Goal: Task Accomplishment & Management: Use online tool/utility

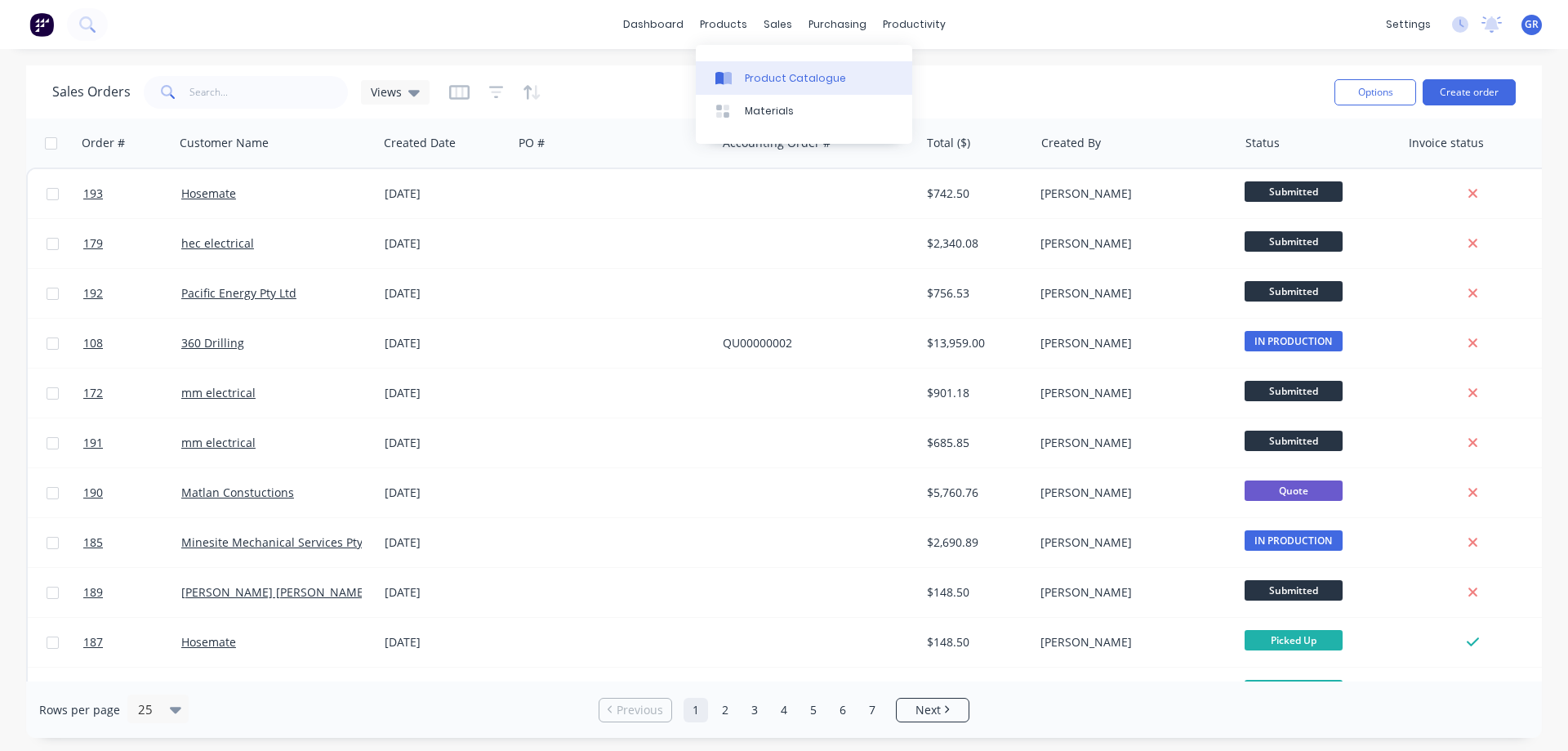
click at [754, 71] on div "Product Catalogue" at bounding box center [795, 78] width 101 height 15
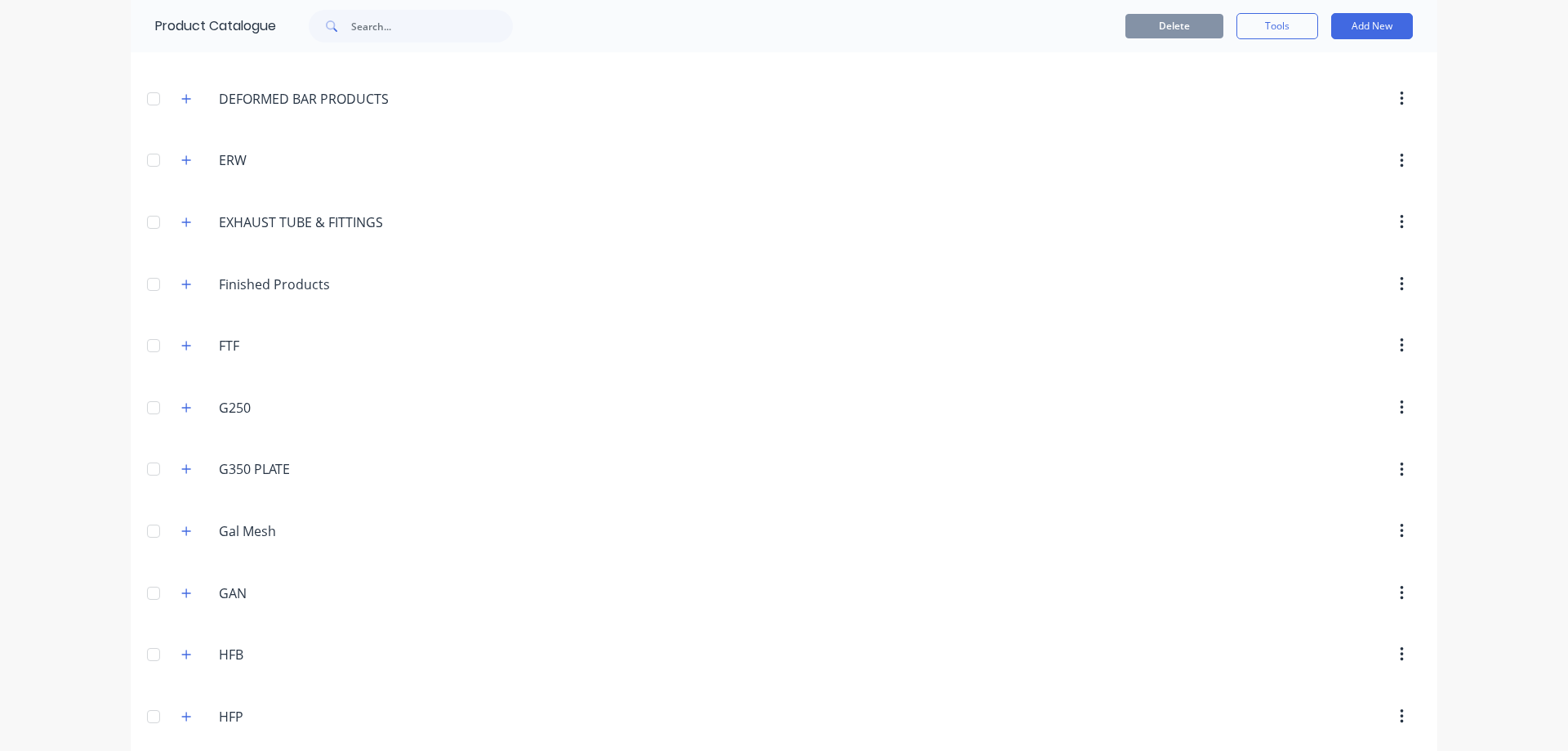
scroll to position [404, 0]
click at [211, 220] on div "ERW ERW" at bounding box center [315, 221] width 220 height 21
click at [182, 209] on div "ERW ERW" at bounding box center [297, 222] width 257 height 30
click at [182, 221] on icon "button" at bounding box center [186, 221] width 9 height 9
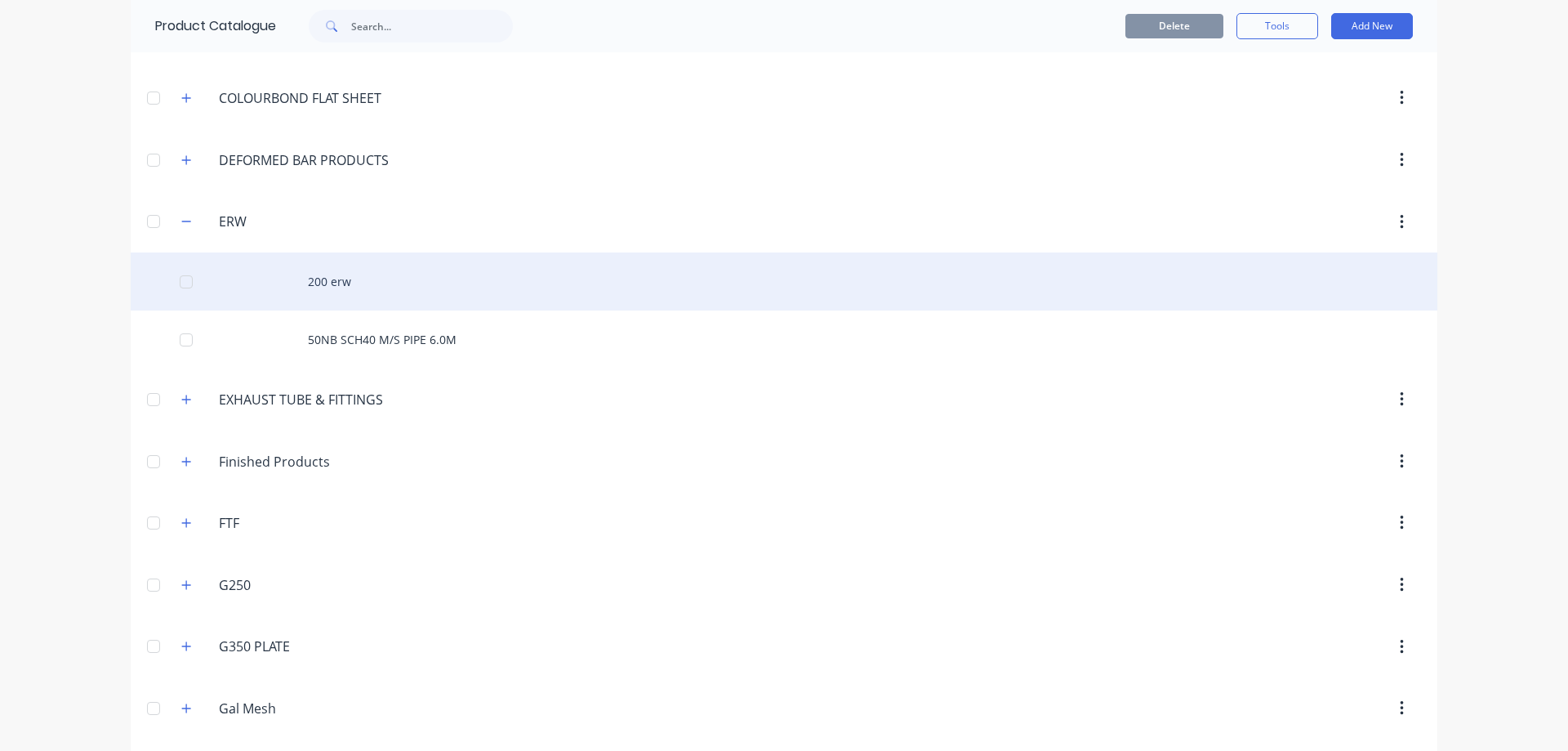
click at [328, 280] on div "200 erw" at bounding box center [784, 282] width 1307 height 58
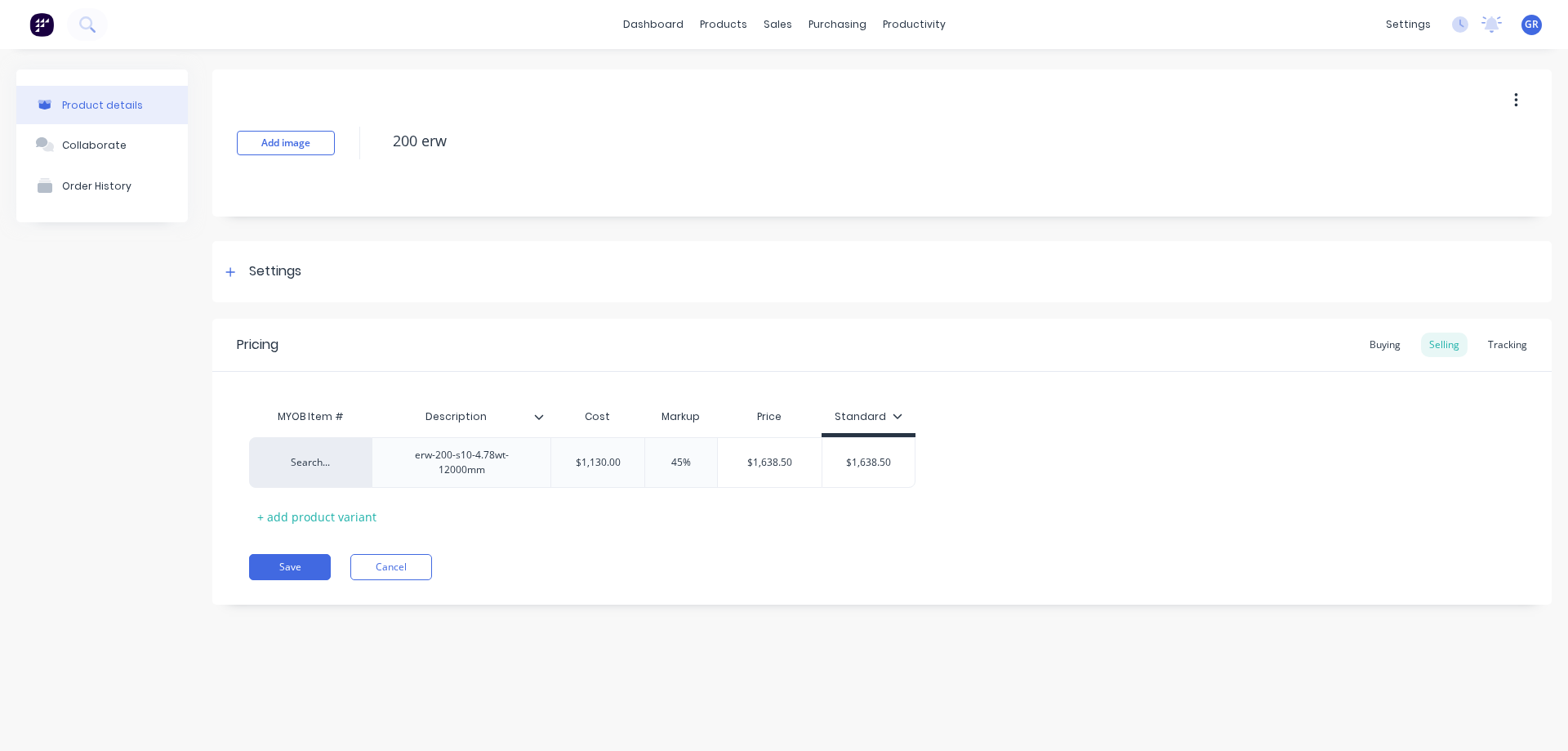
click at [68, 306] on div "Product details Collaborate Order History" at bounding box center [101, 349] width 172 height 560
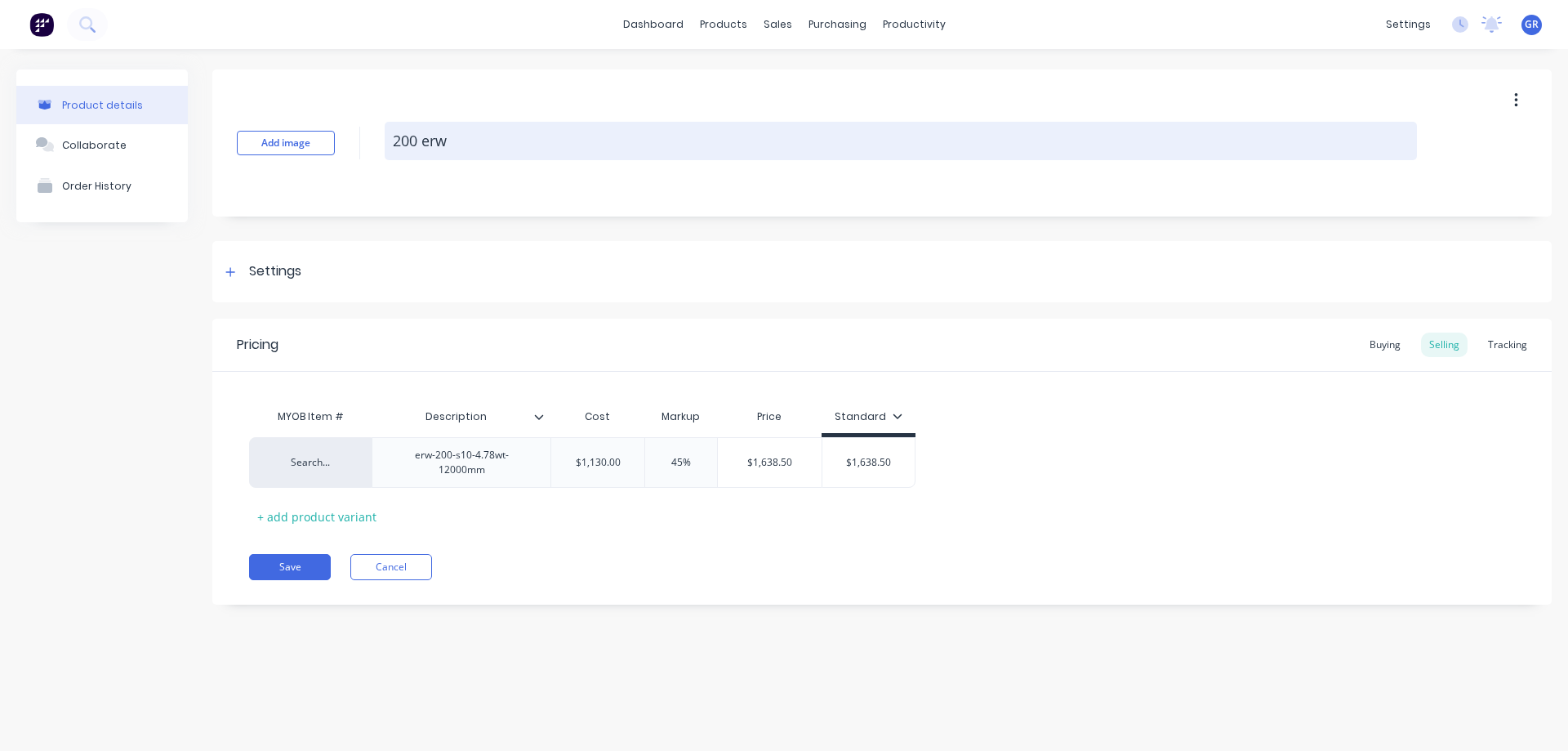
drag, startPoint x: 1249, startPoint y: 162, endPoint x: 1237, endPoint y: 158, distance: 12.6
click at [1248, 162] on div "200 erw" at bounding box center [901, 143] width 1032 height 43
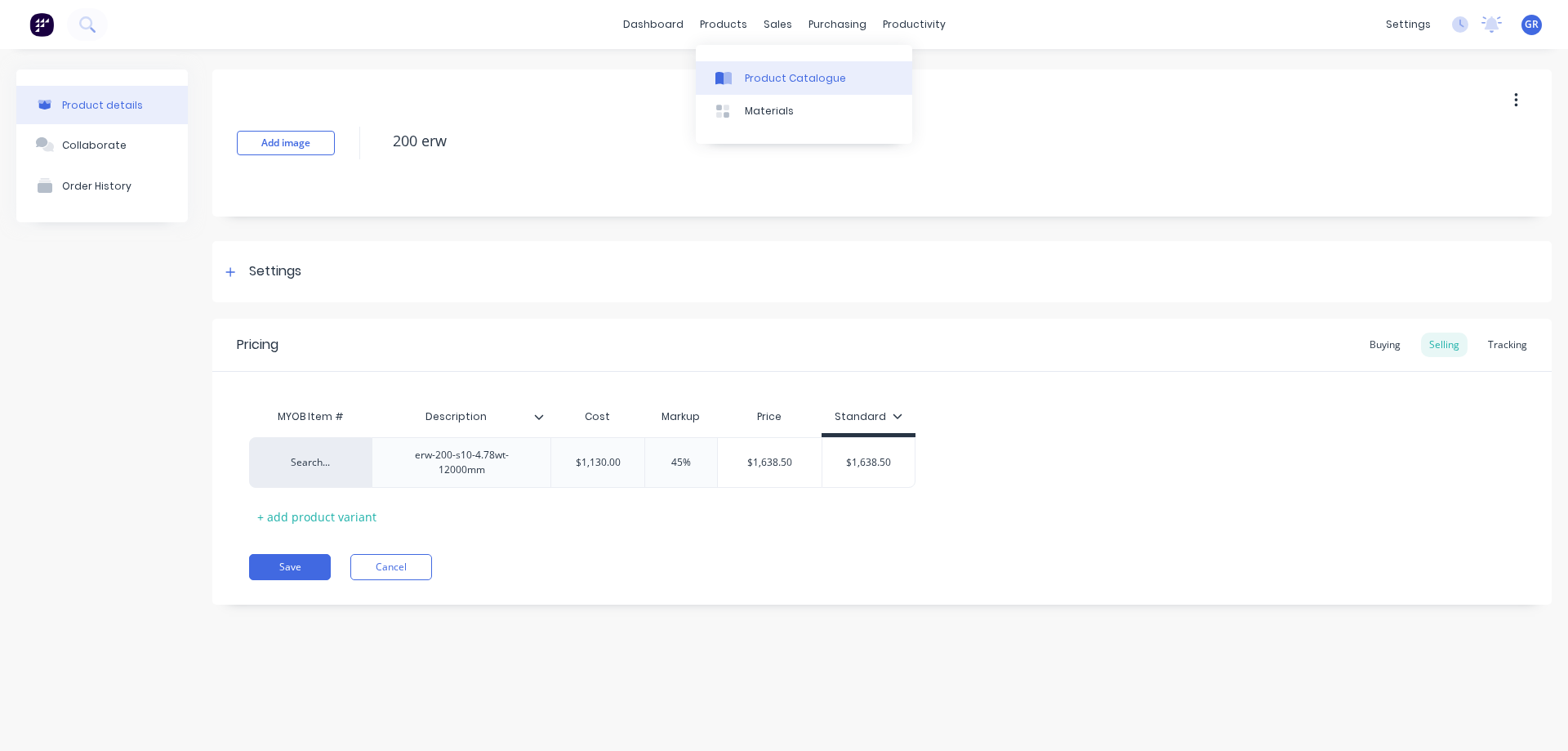
click at [784, 80] on div "Product Catalogue" at bounding box center [795, 78] width 101 height 15
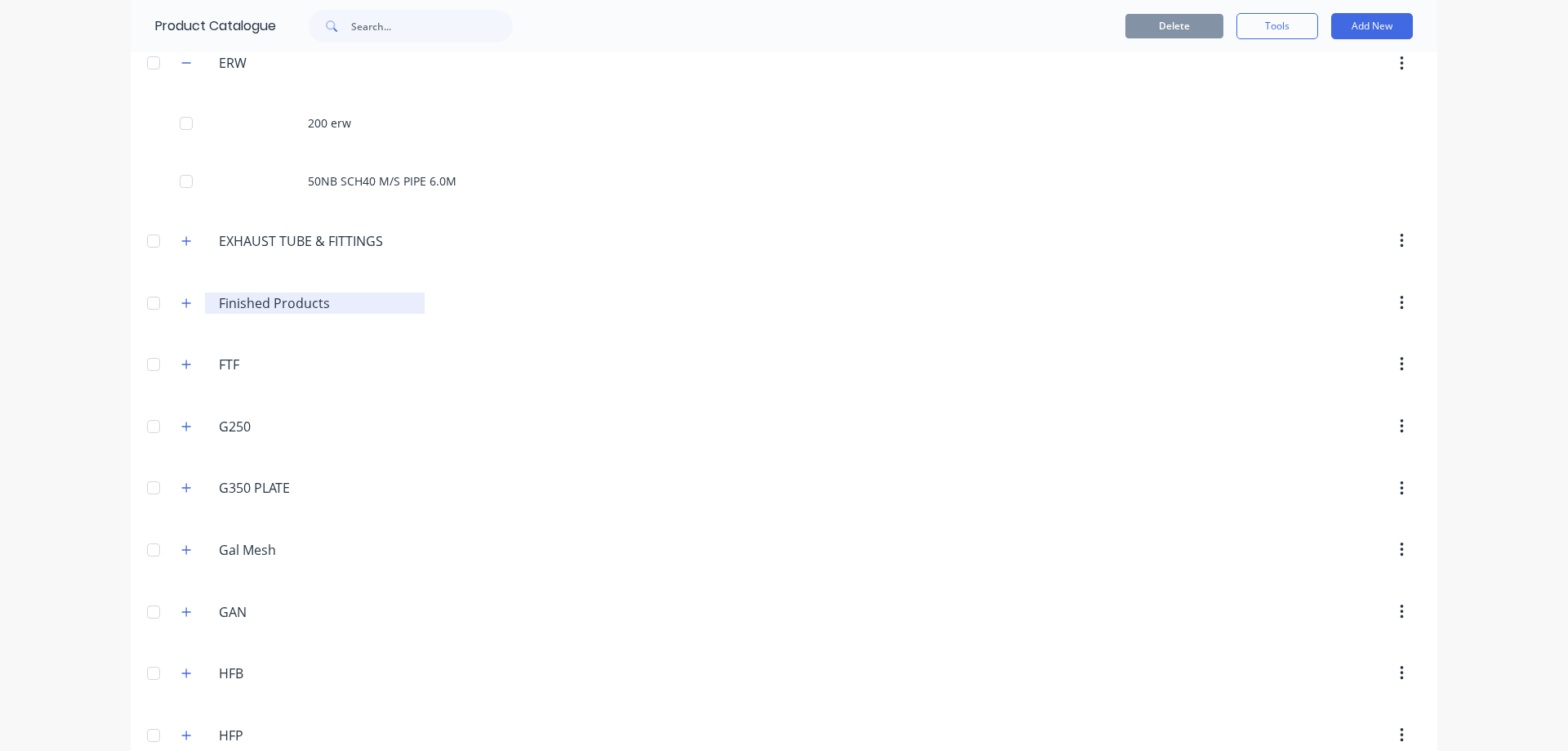
scroll to position [572, 0]
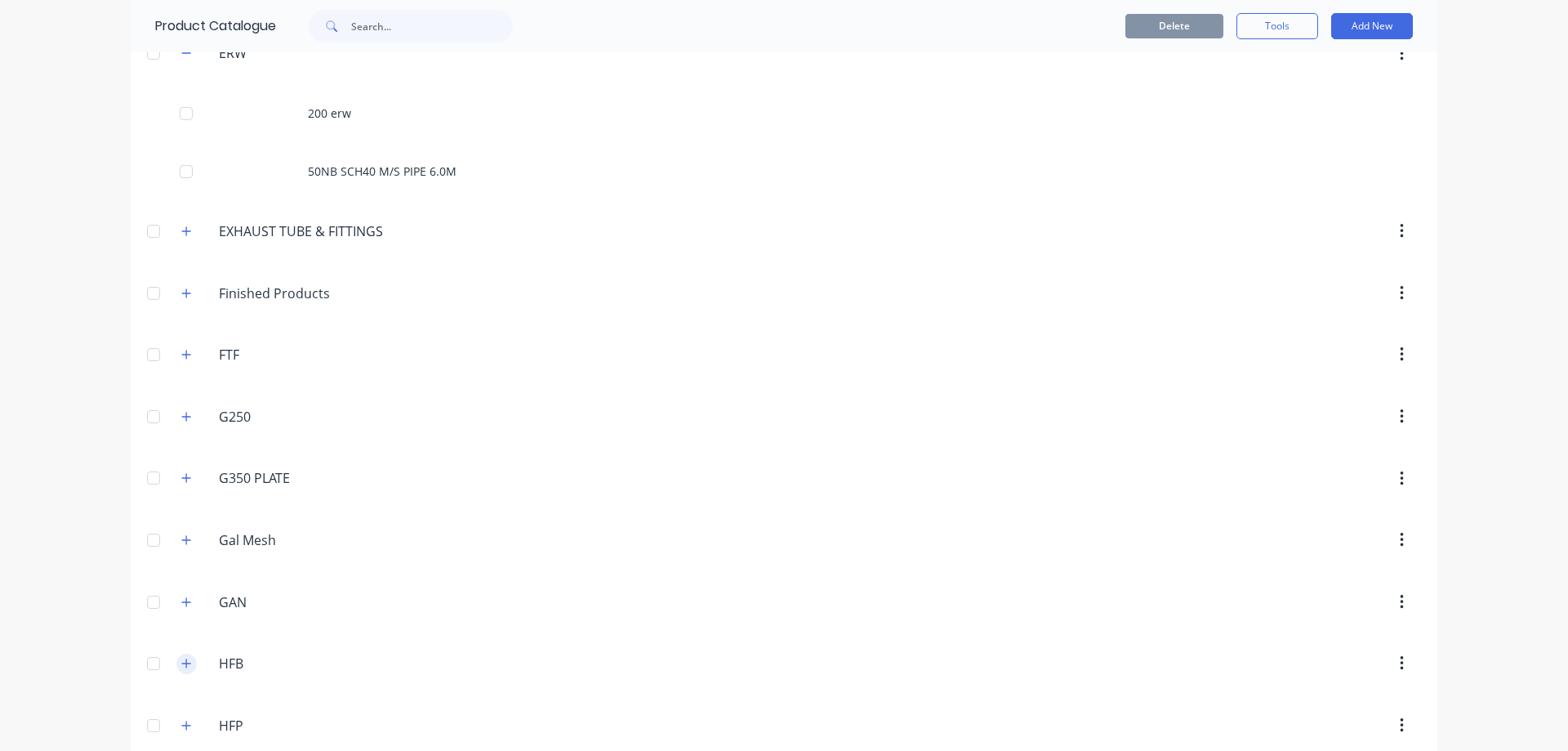
click at [182, 664] on icon "button" at bounding box center [186, 663] width 9 height 9
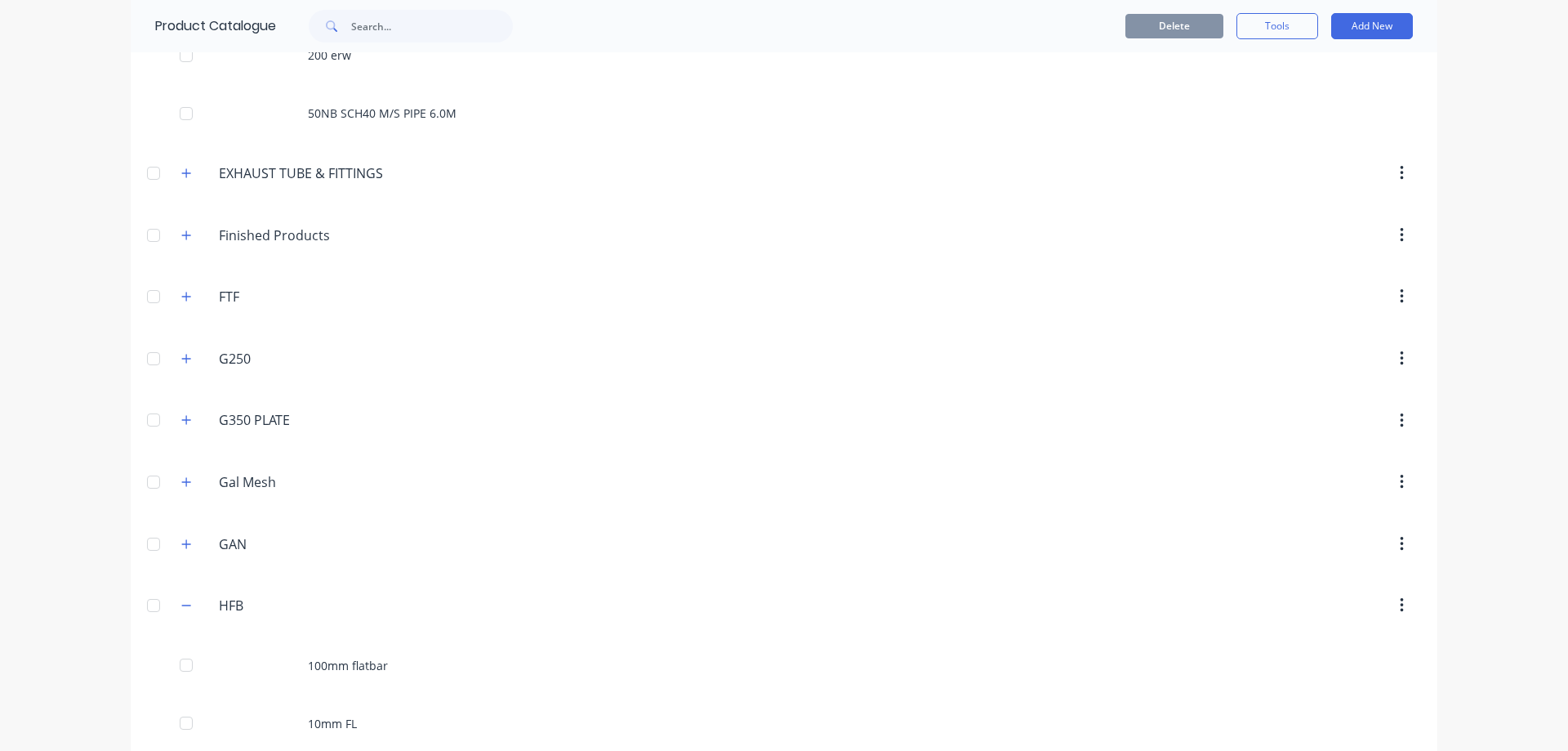
scroll to position [980, 0]
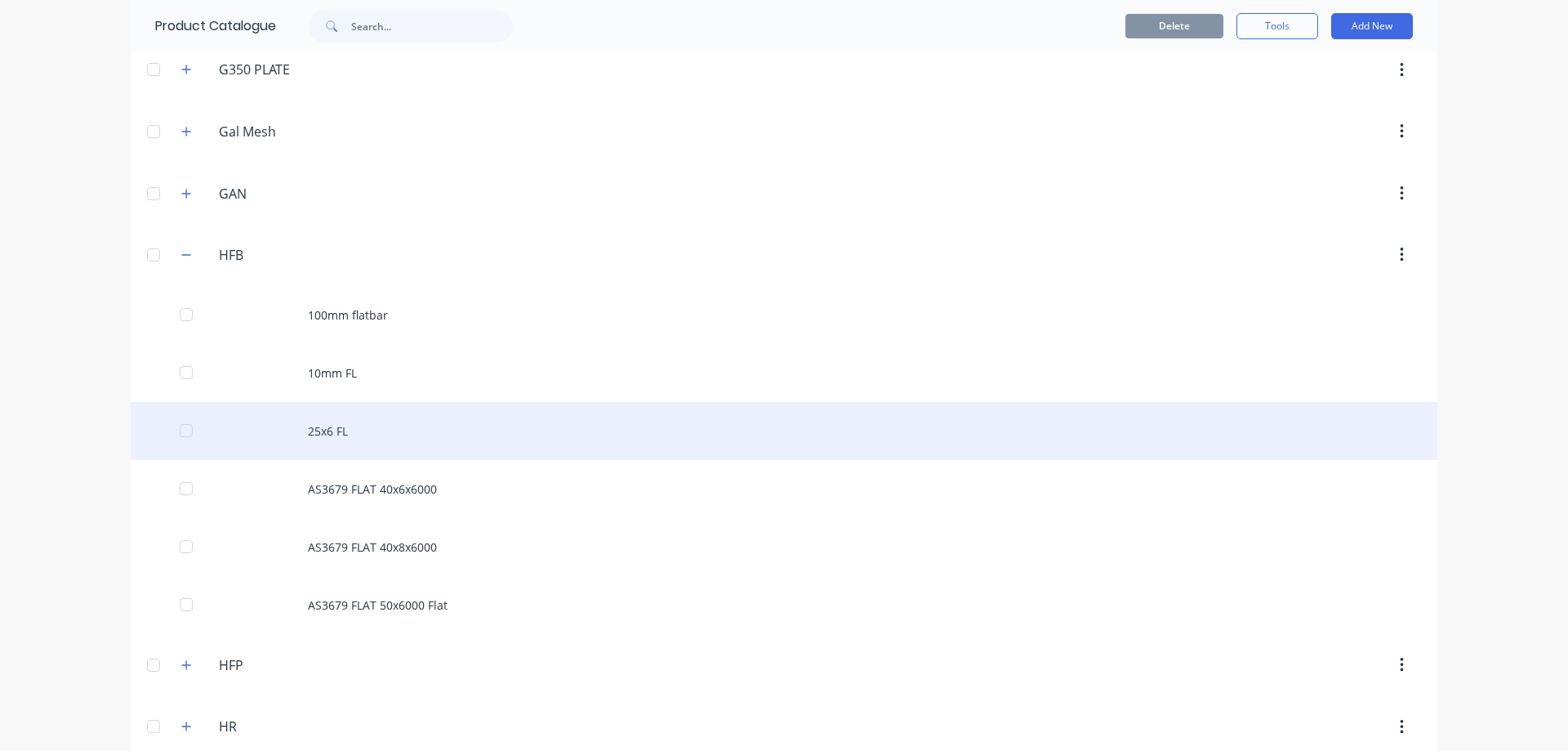
click at [390, 431] on div "25x6 FL" at bounding box center [784, 431] width 1307 height 58
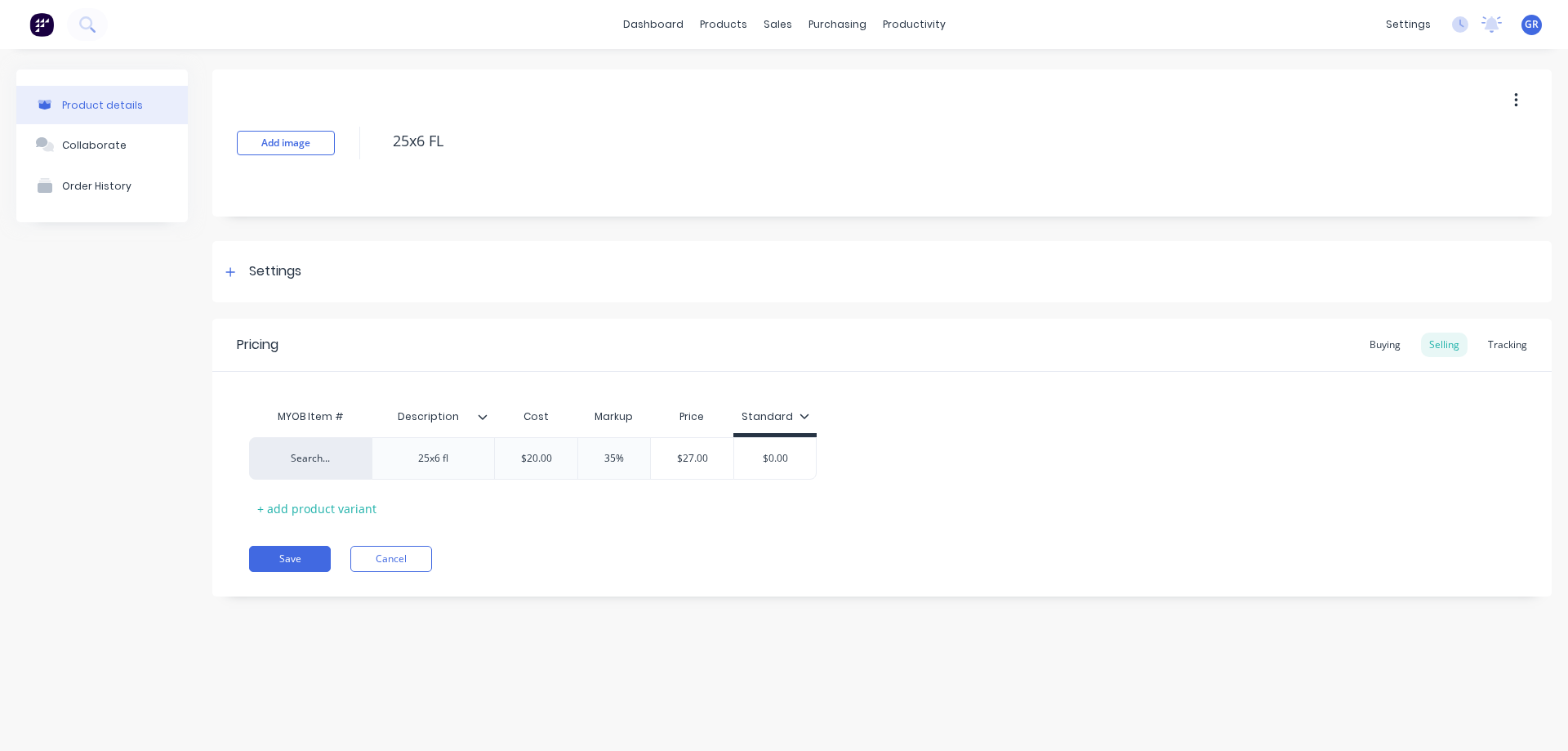
type textarea "x"
type input "$27.00"
drag, startPoint x: 712, startPoint y: 459, endPoint x: 663, endPoint y: 461, distance: 49.0
click at [663, 461] on input "$27.00" at bounding box center [691, 458] width 82 height 15
type input "$0.00"
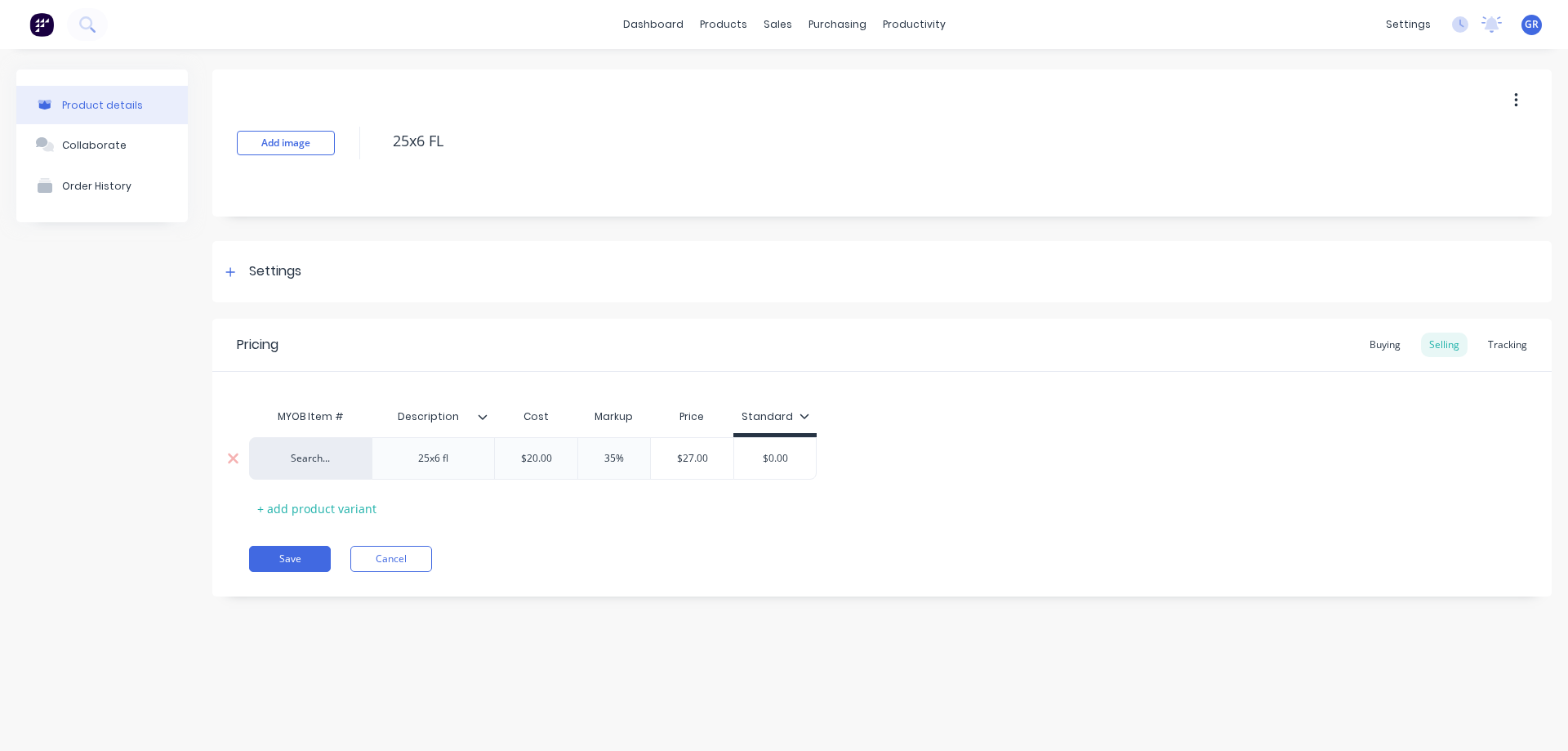
drag, startPoint x: 795, startPoint y: 451, endPoint x: 755, endPoint y: 461, distance: 41.2
click at [755, 461] on input "$0.00" at bounding box center [775, 458] width 81 height 15
paste input "27"
type textarea "x"
type input "$27.00"
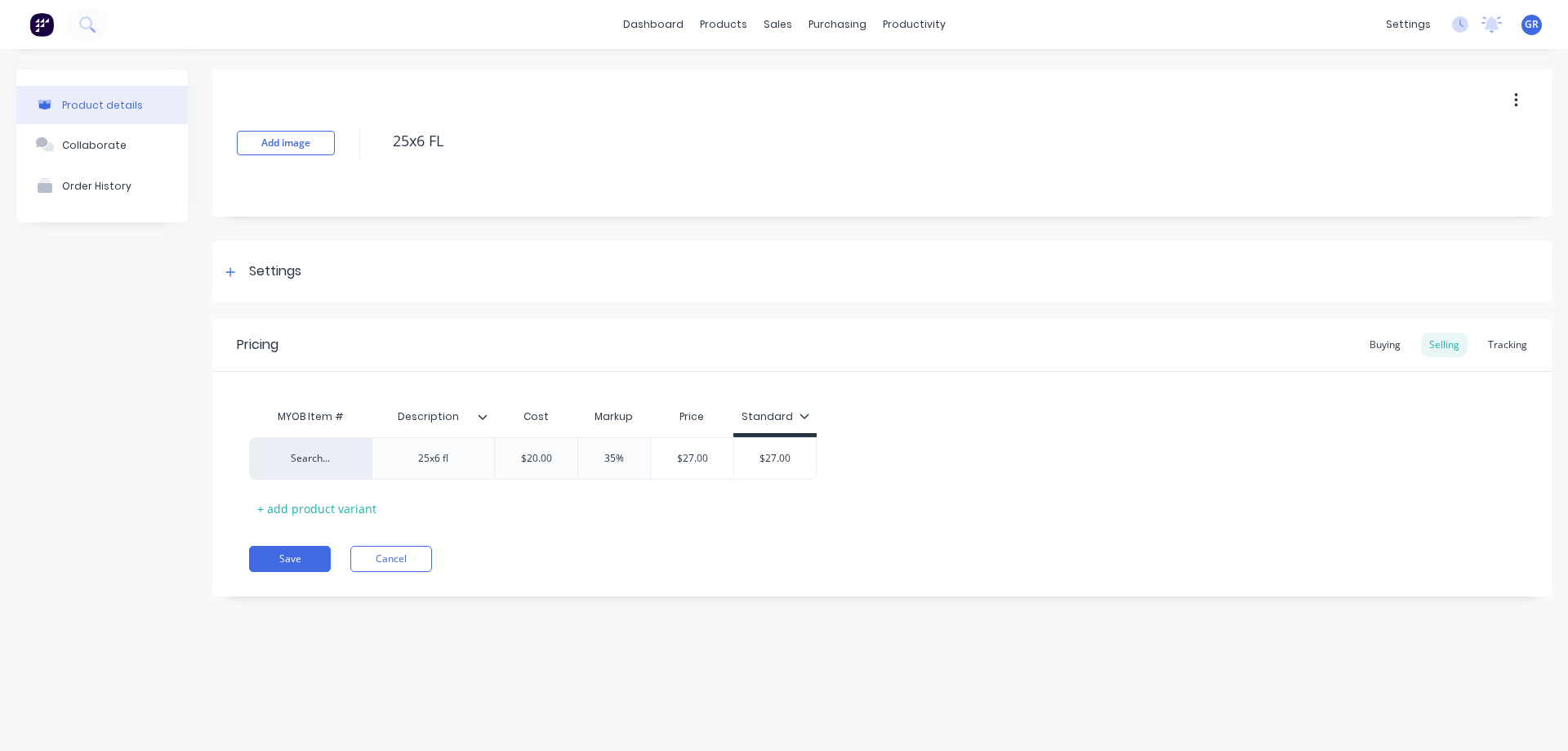
click at [633, 579] on div "Pricing Buying Selling Tracking MYOB Item # Description Cost Markup Price Stand…" at bounding box center [882, 457] width 1340 height 278
type input "35%"
drag, startPoint x: 624, startPoint y: 455, endPoint x: 600, endPoint y: 456, distance: 24.0
click at [600, 456] on input "35%" at bounding box center [614, 458] width 81 height 15
type textarea "x"
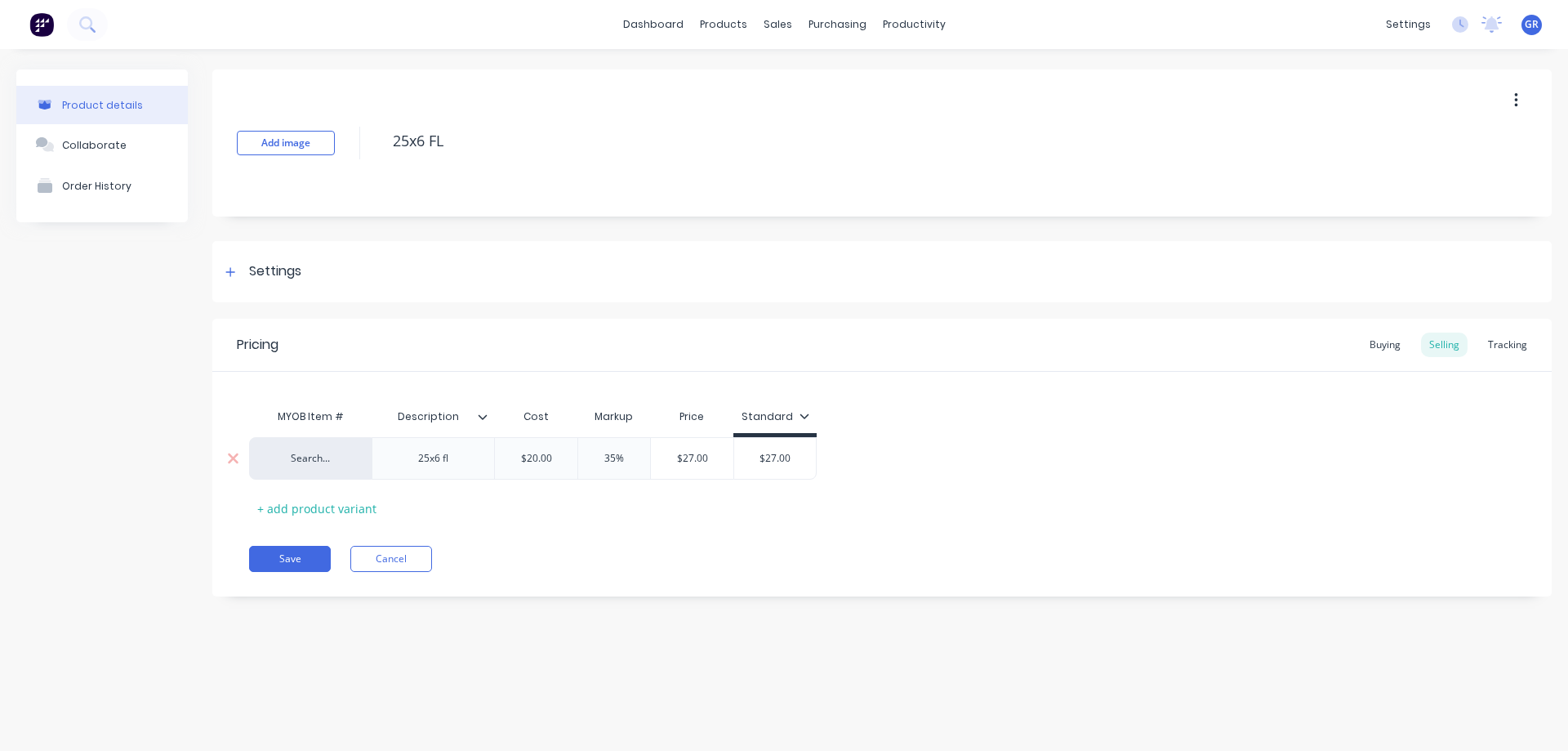
type input "4"
type textarea "x"
type input "45"
click at [579, 512] on div "MYOB Item # Description Cost Markup Price Standard Search... 25x6 fl $20.00 45%…" at bounding box center [882, 461] width 1266 height 121
type input "$29.00"
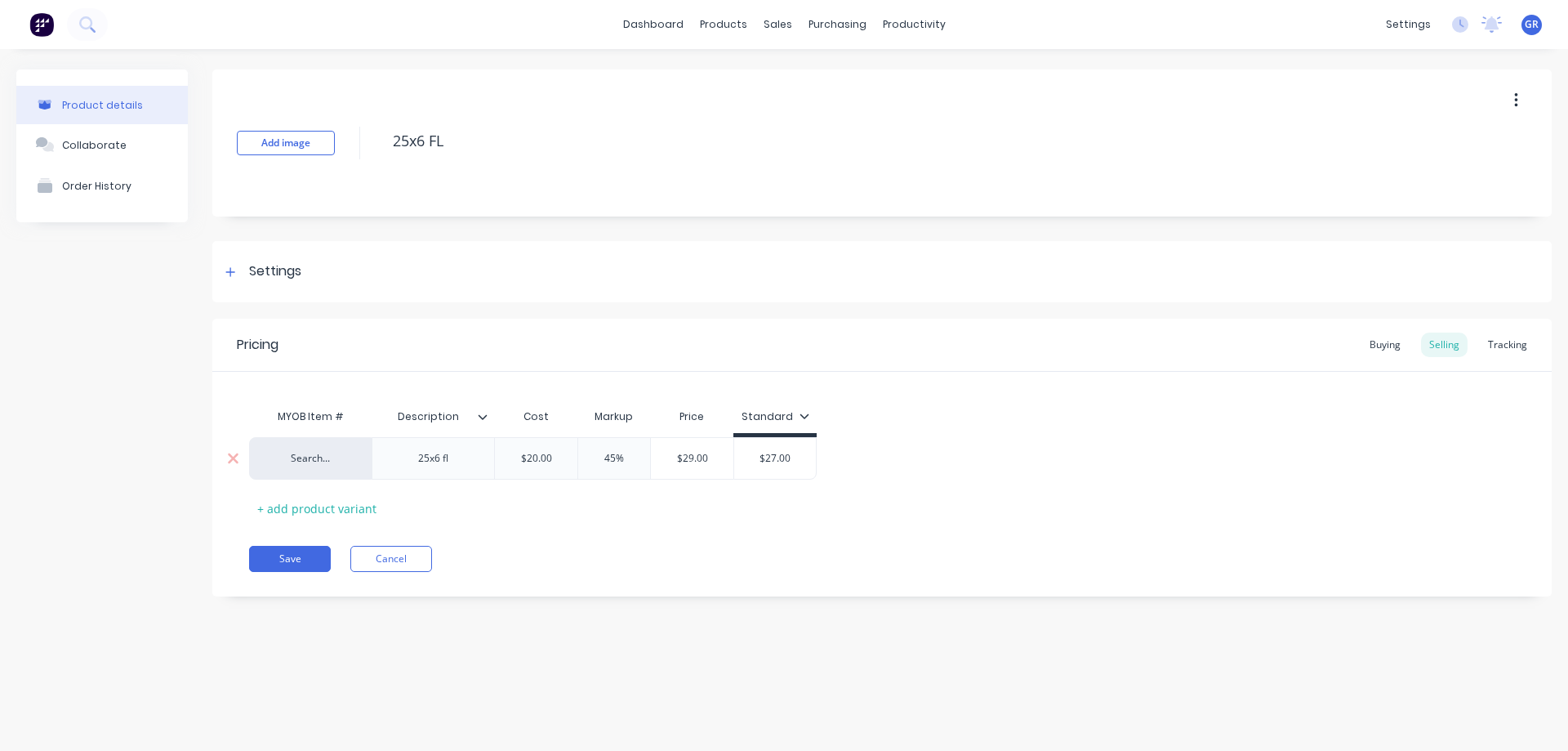
drag, startPoint x: 715, startPoint y: 457, endPoint x: 628, endPoint y: 451, distance: 87.2
click at [628, 451] on div "Search... 25x6 fl $20.00 45% 45 $29.00 $29.00 $27.00 $27.00" at bounding box center [533, 458] width 567 height 43
drag, startPoint x: 791, startPoint y: 456, endPoint x: 759, endPoint y: 456, distance: 32.0
click at [759, 456] on input "$27.00" at bounding box center [775, 458] width 81 height 15
paste input "9"
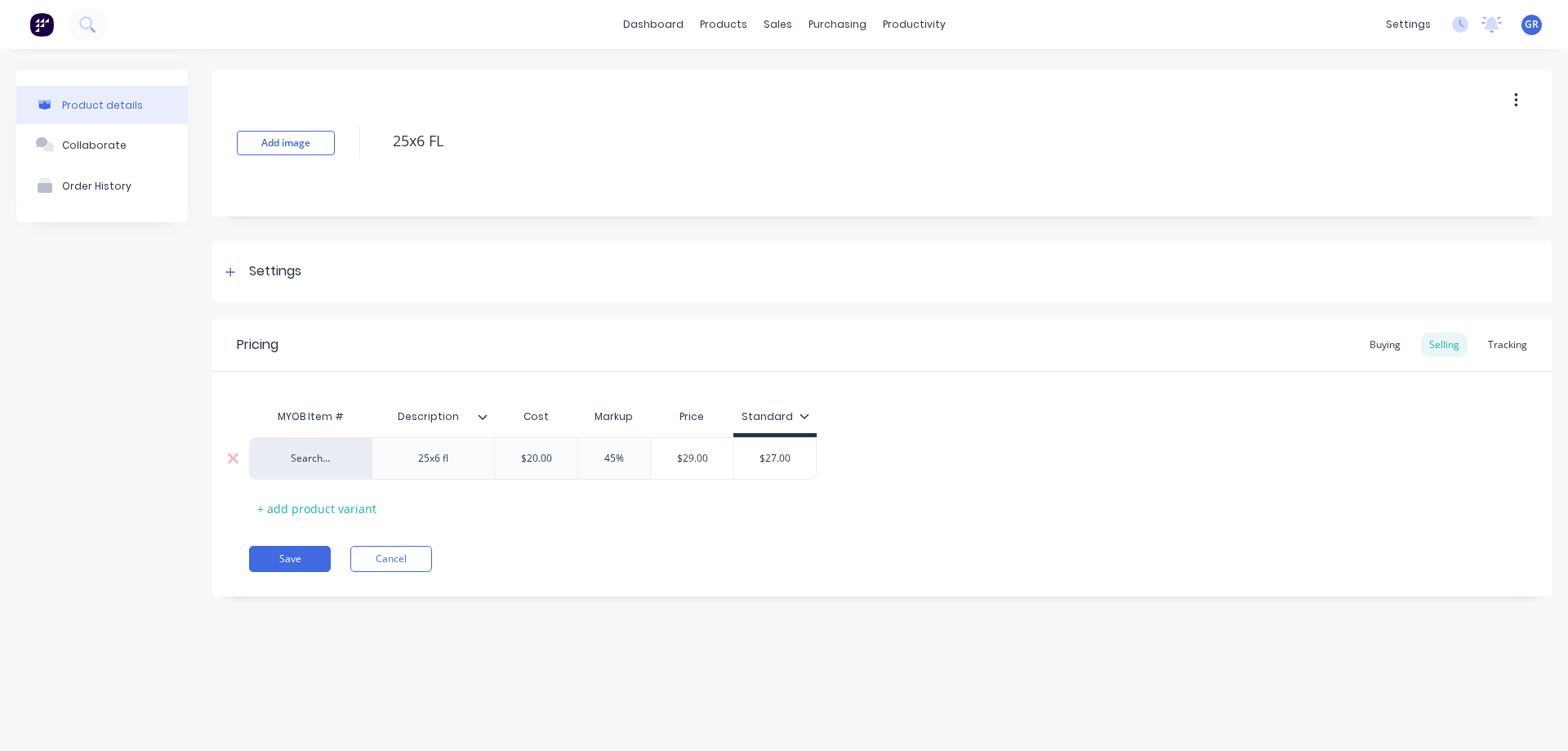
type textarea "x"
type input "$29.00"
click at [833, 528] on div "Pricing Buying Selling Tracking MYOB Item # Description Cost Markup Price Stand…" at bounding box center [882, 457] width 1340 height 278
click at [300, 555] on button "Save" at bounding box center [290, 559] width 81 height 26
type textarea "x"
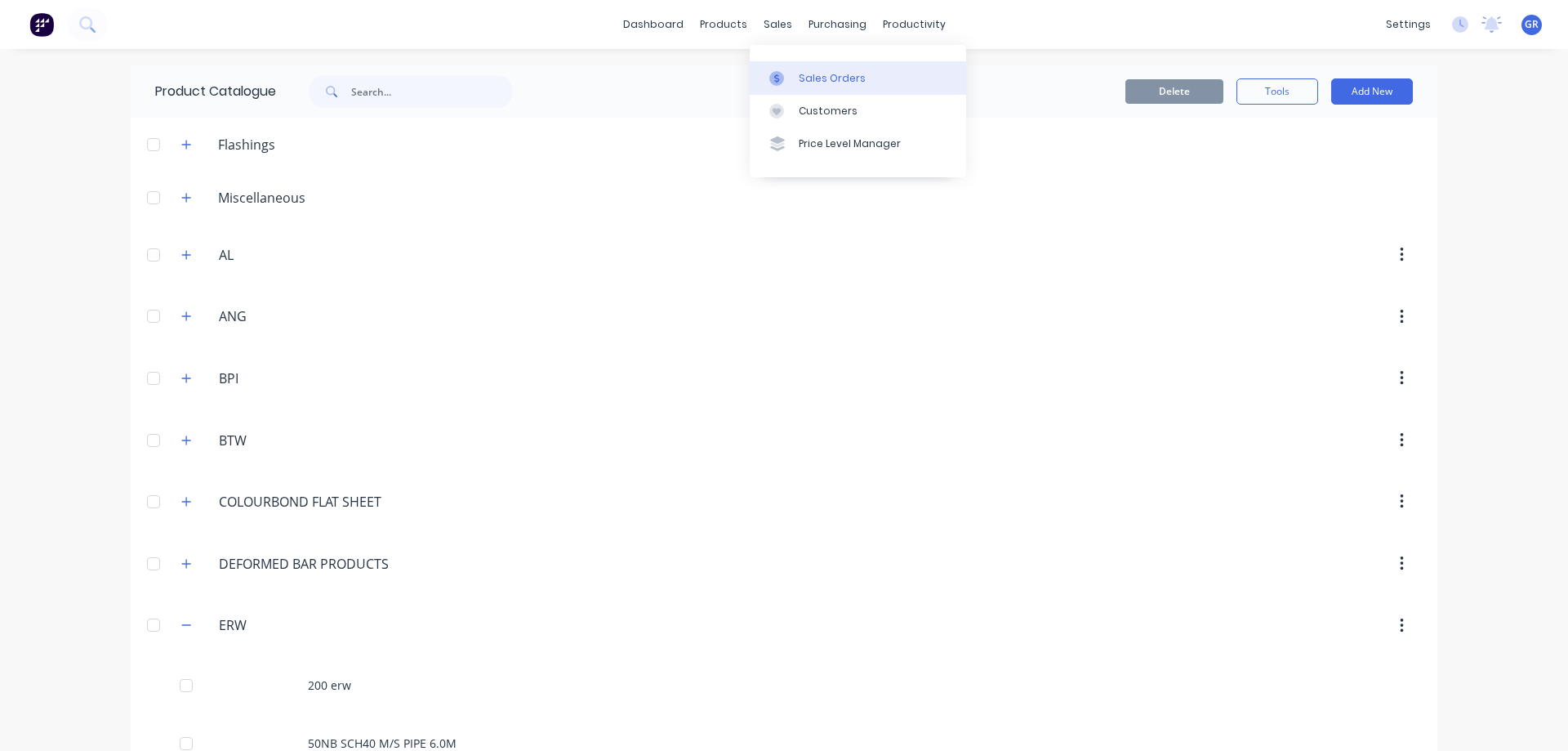
click at [803, 81] on div "Sales Orders" at bounding box center [833, 78] width 67 height 15
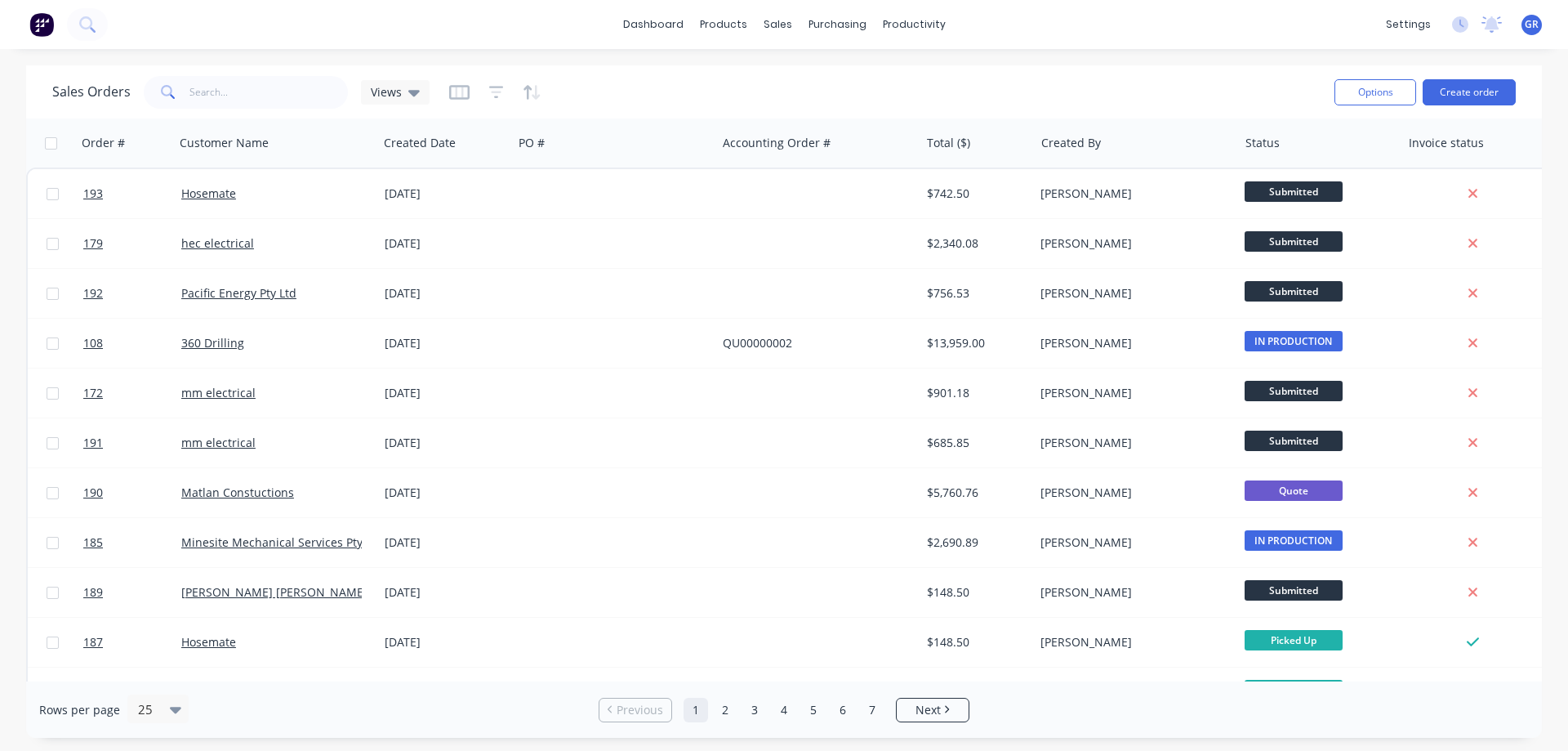
click at [1245, 84] on div "Sales Orders Views" at bounding box center [687, 91] width 1269 height 40
click at [711, 68] on div "Sales Orders Views Options Create order" at bounding box center [784, 92] width 1516 height 54
